Goal: Check status: Check status

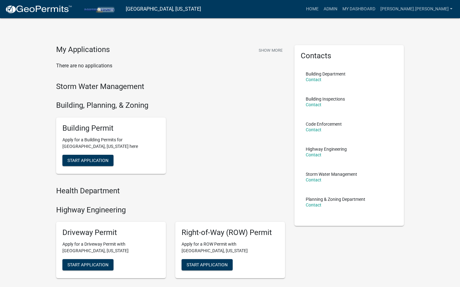
drag, startPoint x: 270, startPoint y: 0, endPoint x: 245, endPoint y: 67, distance: 71.9
click at [245, 67] on p "There are no applications" at bounding box center [170, 66] width 229 height 8
click at [340, 11] on link "Admin" at bounding box center [330, 9] width 19 height 12
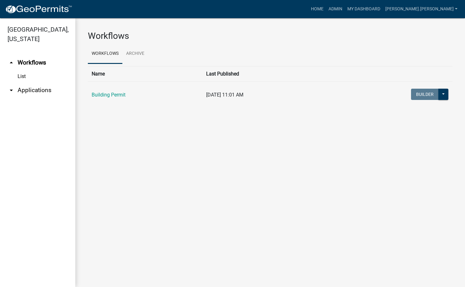
click at [39, 83] on link "arrow_drop_down Applications" at bounding box center [37, 90] width 75 height 15
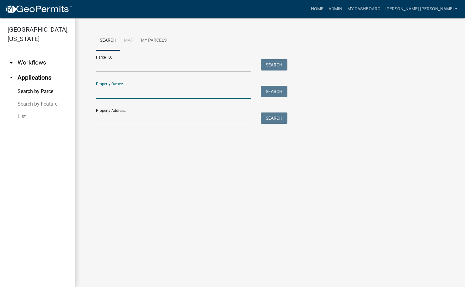
click at [187, 91] on input "Property Owner:" at bounding box center [173, 92] width 155 height 13
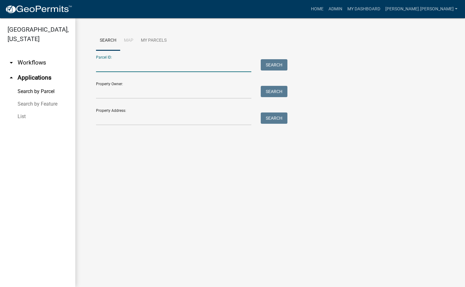
click at [140, 70] on input "Parcel ID:" at bounding box center [173, 65] width 155 height 13
paste input "64-04-03-308-010.000-011"
type input "64-04-03-308-010.000-011"
click at [273, 64] on button "Search" at bounding box center [274, 64] width 27 height 11
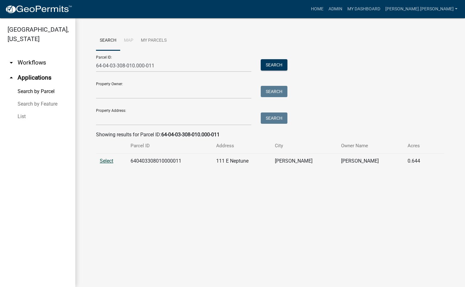
click at [103, 163] on span "Select" at bounding box center [106, 161] width 13 height 6
